Goal: Task Accomplishment & Management: Complete application form

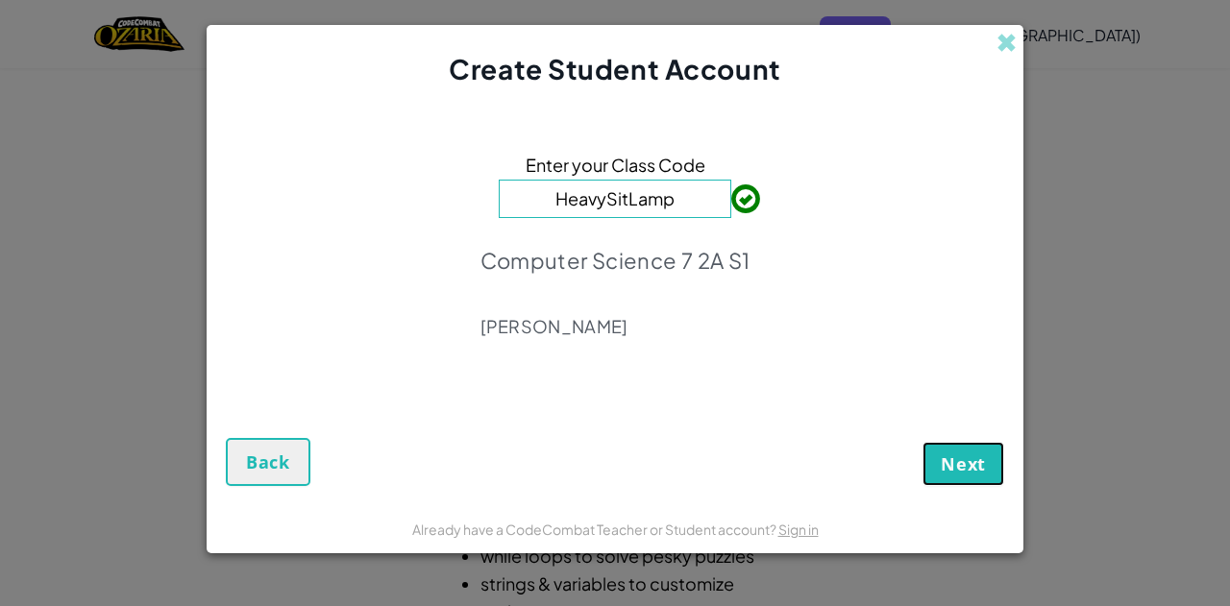
click at [952, 449] on button "Next" at bounding box center [963, 464] width 82 height 44
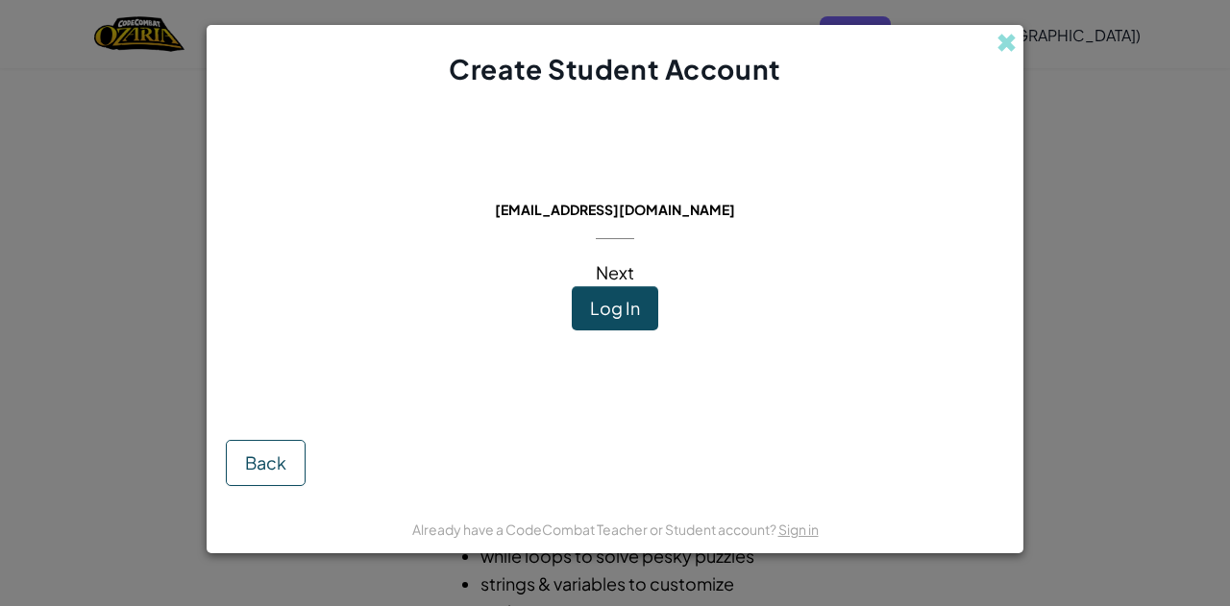
click at [604, 270] on span "Next" at bounding box center [615, 272] width 38 height 22
click at [612, 301] on span "Log In" at bounding box center [615, 308] width 50 height 22
